Goal: Check status: Check status

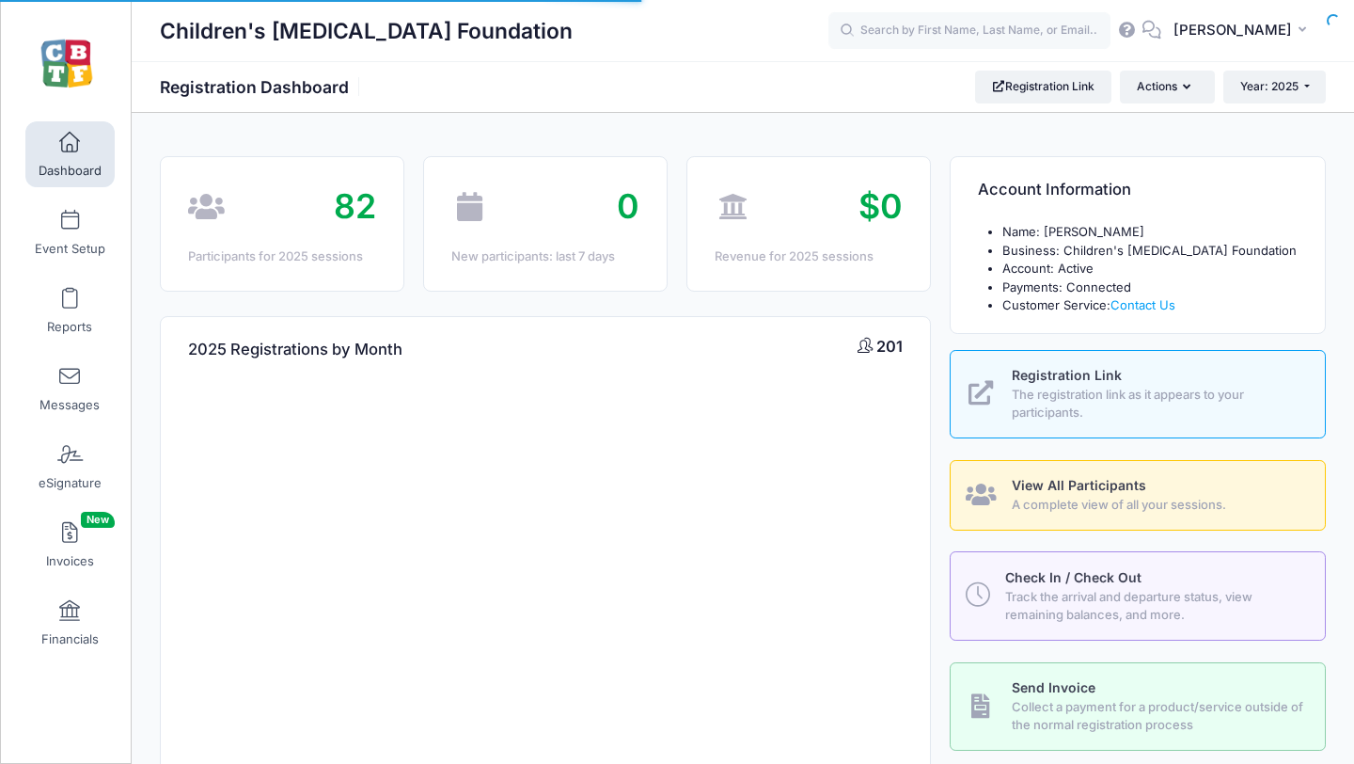
select select
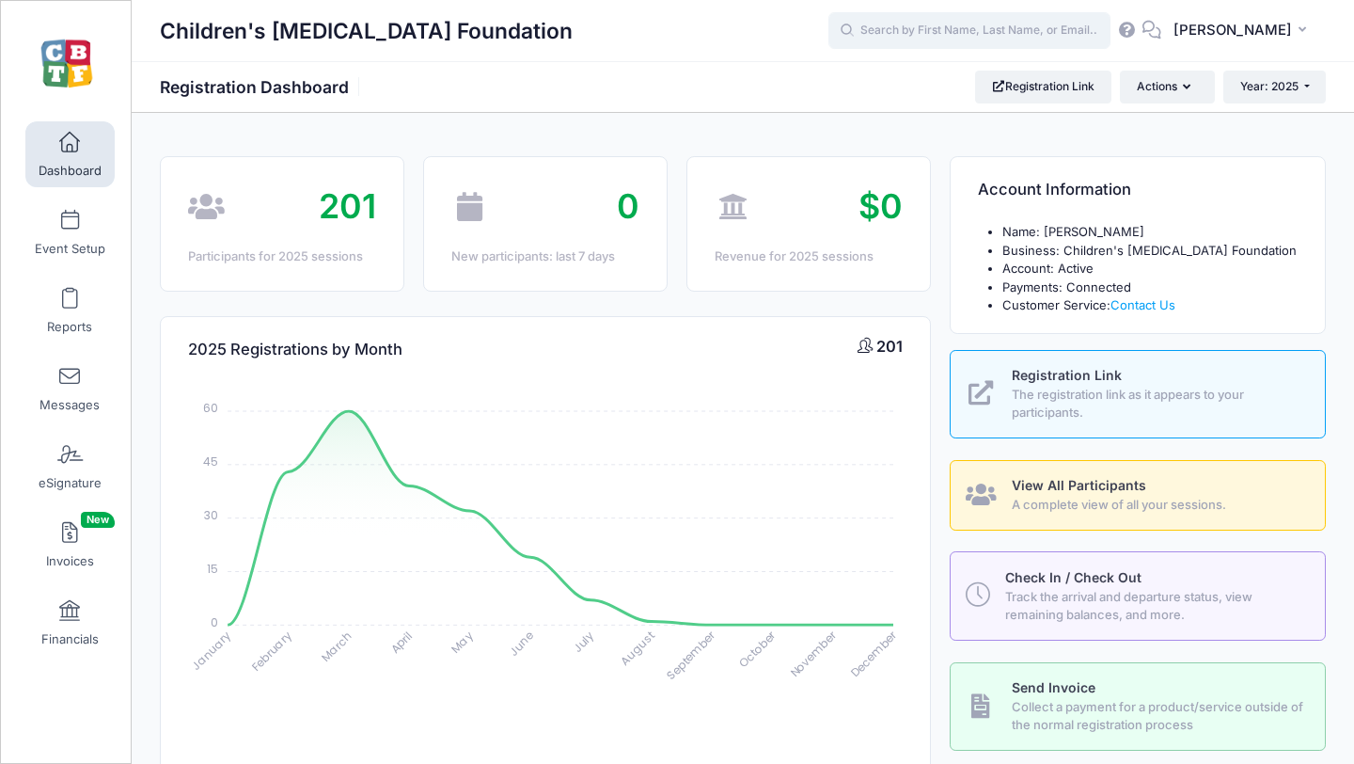
click at [938, 31] on input "text" at bounding box center [970, 31] width 282 height 38
click at [944, 77] on p "Bennett Hanson" at bounding box center [1005, 81] width 310 height 20
type input "Bennett Hanson (July 6-9th Vashon Island, WA-Teen application, Jul-06, 2025)"
